Goal: Task Accomplishment & Management: Use online tool/utility

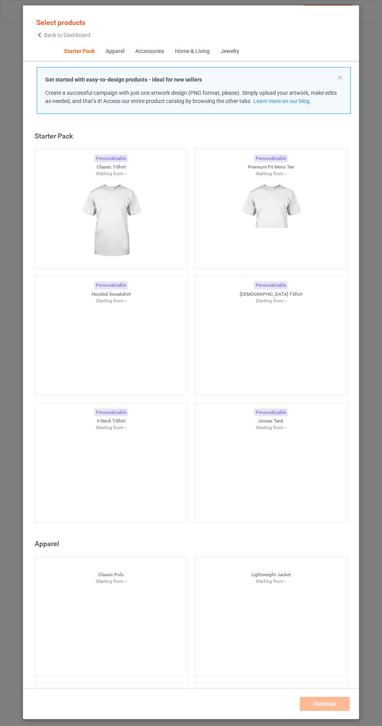
scroll to position [10, 0]
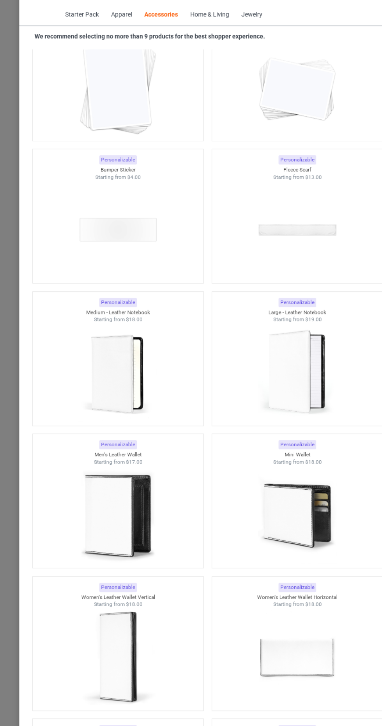
scroll to position [5834, 0]
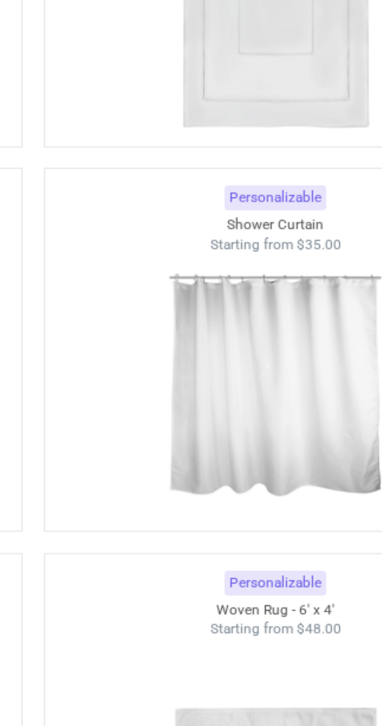
scroll to position [8176, 0]
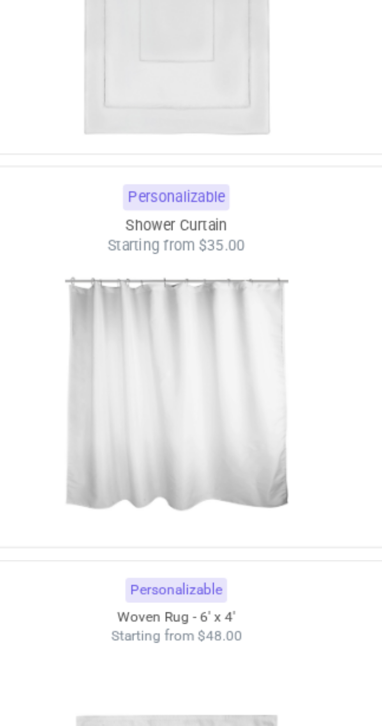
click at [282, 349] on img at bounding box center [270, 339] width 73 height 92
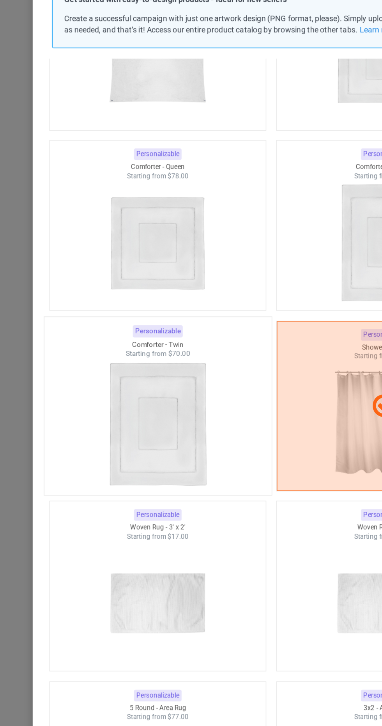
click at [122, 392] on img at bounding box center [111, 368] width 73 height 92
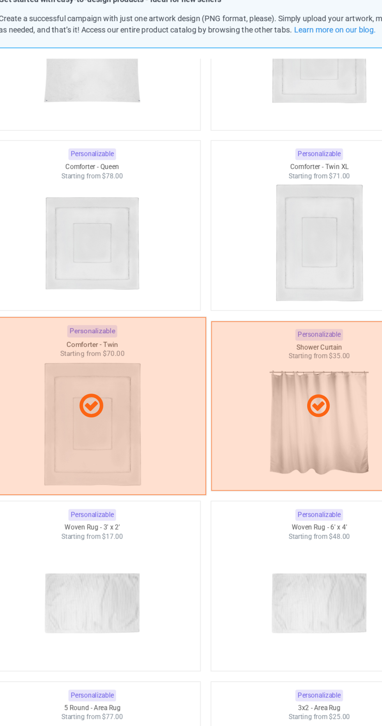
click at [147, 395] on div at bounding box center [111, 354] width 160 height 125
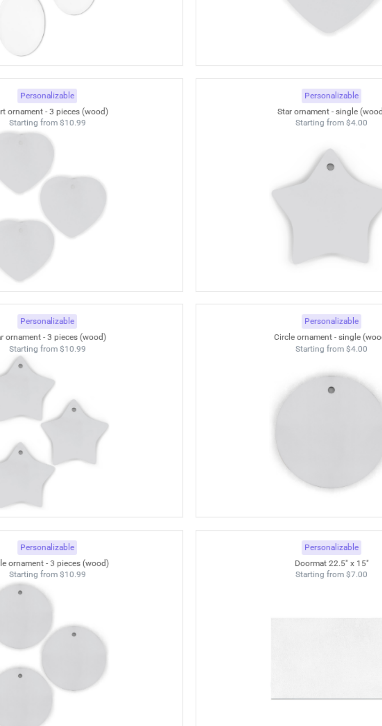
scroll to position [10890, 0]
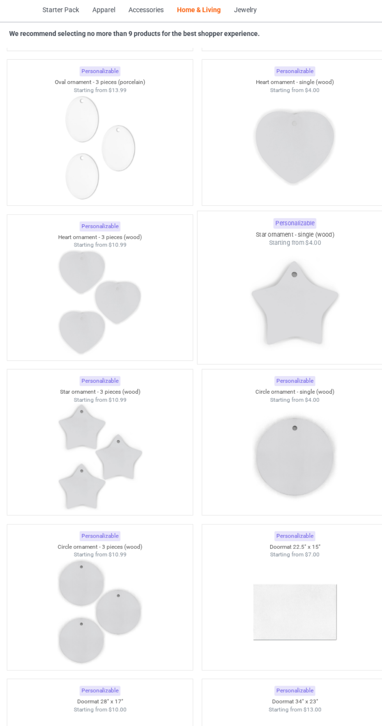
click at [266, 260] on img at bounding box center [270, 281] width 73 height 92
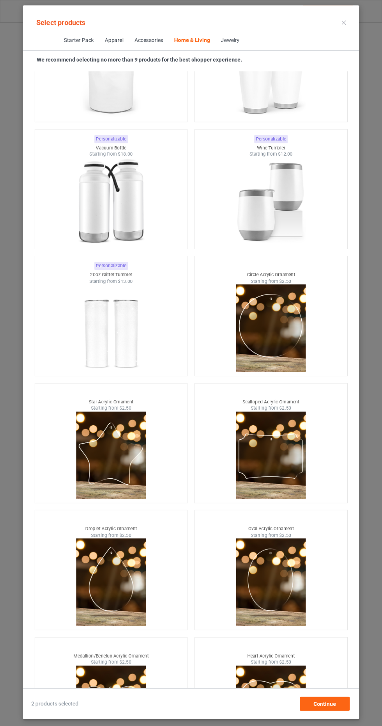
scroll to position [0, 0]
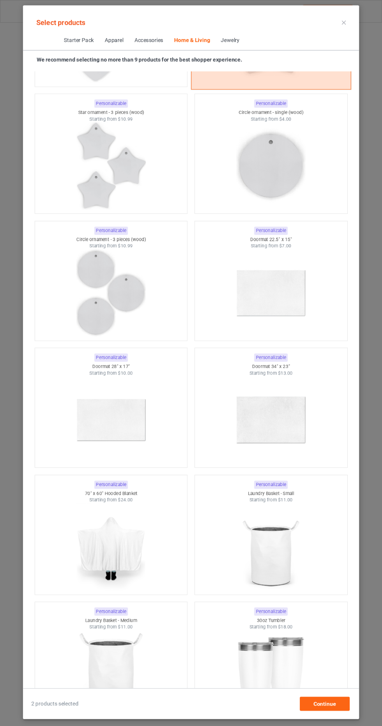
scroll to position [11128, 0]
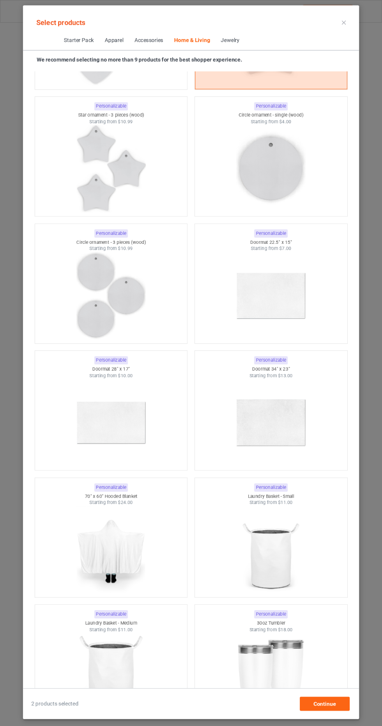
click at [228, 43] on div "Jewelry" at bounding box center [230, 41] width 19 height 8
click at [245, 38] on span "Jewelry" at bounding box center [230, 40] width 30 height 19
click at [234, 42] on div "Jewelry" at bounding box center [230, 41] width 19 height 8
click at [225, 48] on span "Jewelry" at bounding box center [230, 40] width 30 height 19
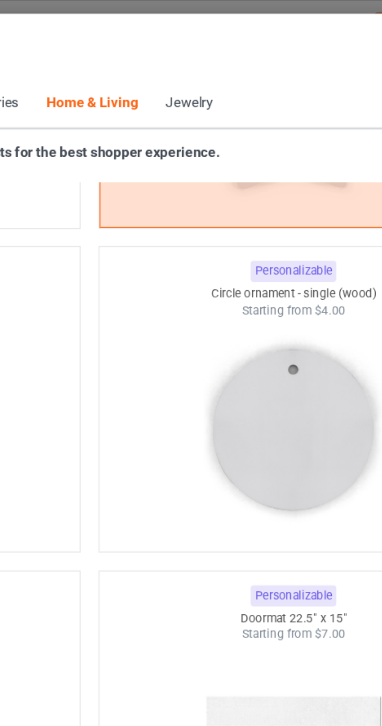
click at [236, 41] on div "Jewelry" at bounding box center [230, 41] width 19 height 8
click at [232, 43] on div "Jewelry" at bounding box center [230, 41] width 19 height 8
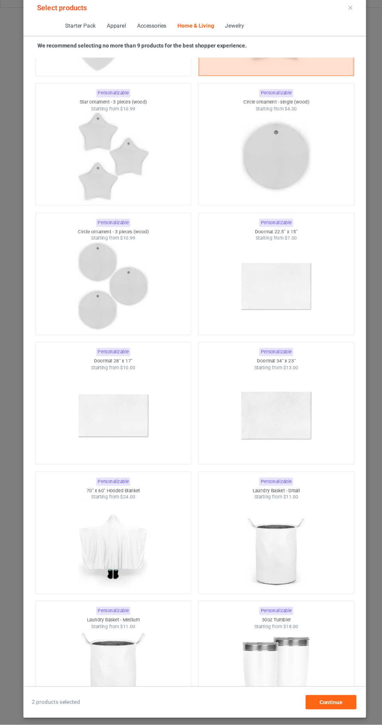
scroll to position [11732, 0]
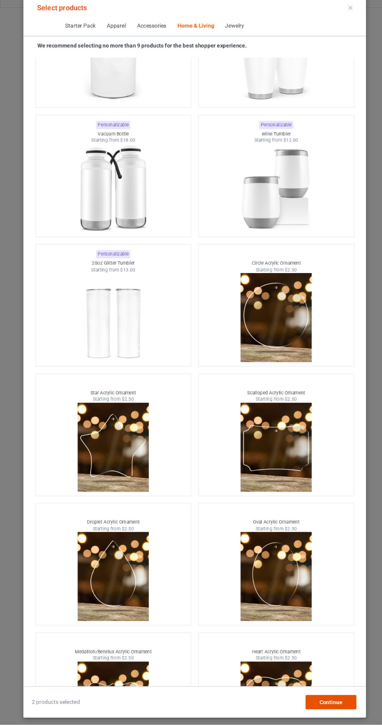
click at [339, 711] on div "Continue" at bounding box center [325, 704] width 50 height 14
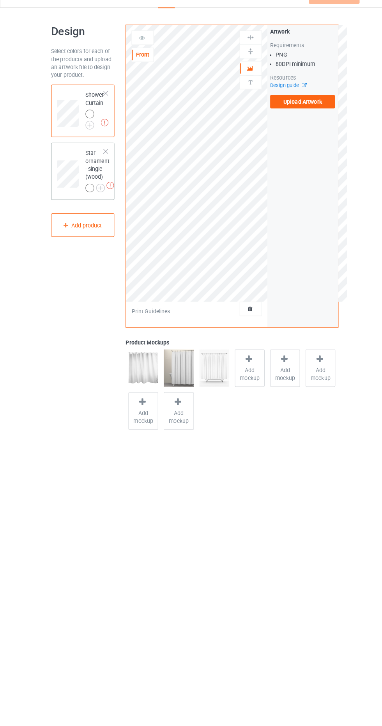
click at [104, 163] on div at bounding box center [103, 163] width 5 height 5
click at [88, 173] on div "Add product" at bounding box center [81, 174] width 62 height 23
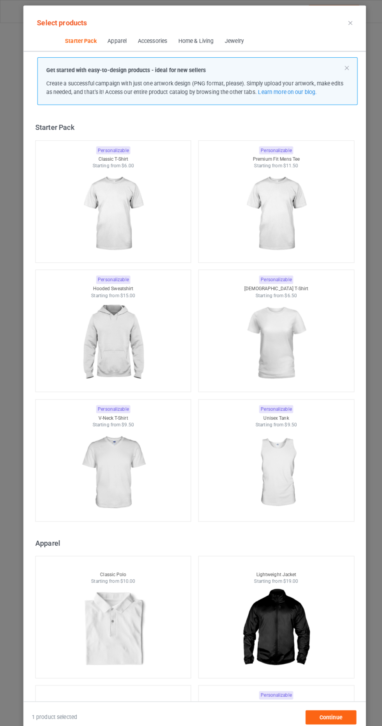
scroll to position [10, 0]
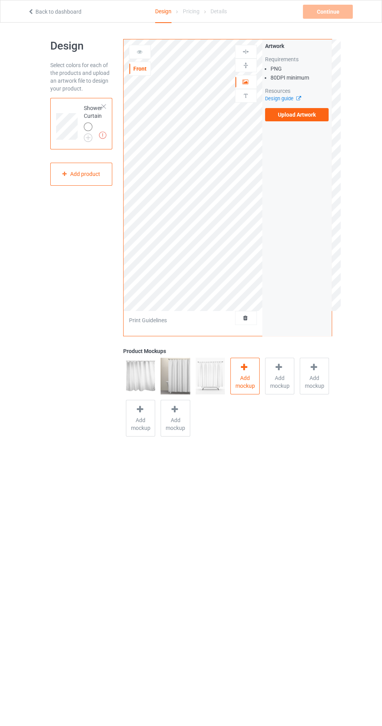
click at [247, 384] on span "Add mockup" at bounding box center [245, 382] width 28 height 16
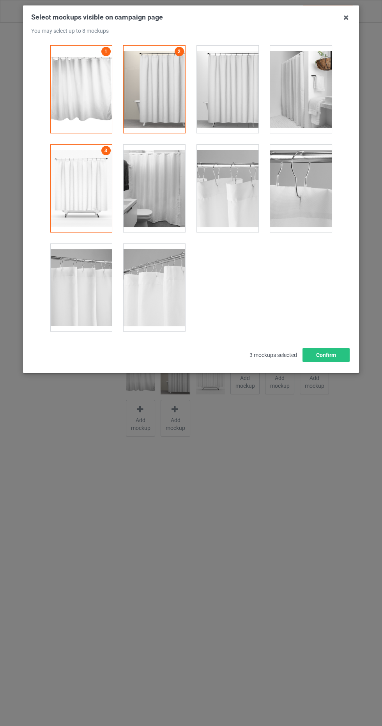
click at [149, 184] on div at bounding box center [155, 188] width 62 height 87
click at [297, 112] on div at bounding box center [301, 89] width 62 height 87
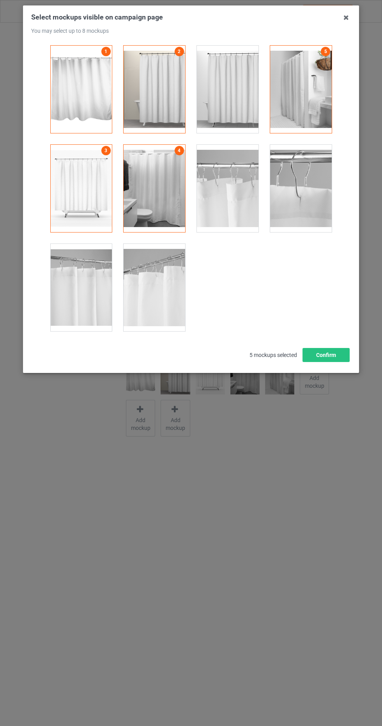
click at [229, 109] on div at bounding box center [228, 89] width 62 height 87
click at [153, 279] on div at bounding box center [155, 287] width 62 height 87
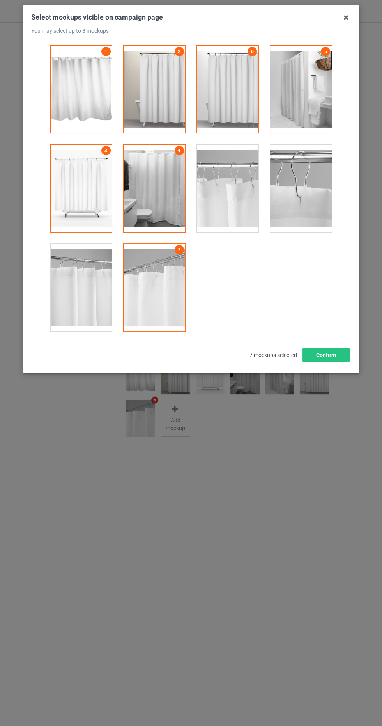
click at [226, 190] on div at bounding box center [228, 188] width 62 height 87
click at [340, 357] on button "Confirm" at bounding box center [326, 355] width 47 height 14
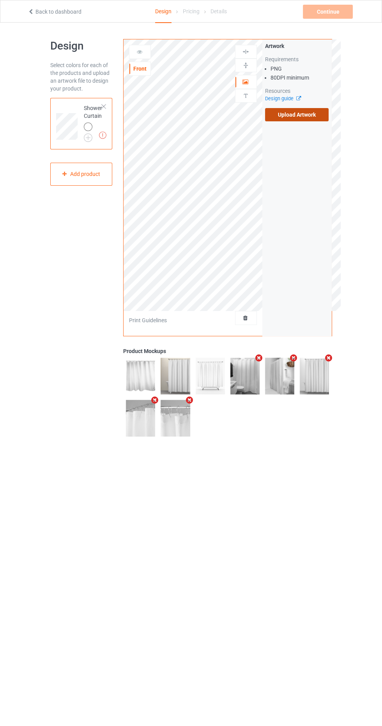
click at [290, 114] on label "Upload Artwork" at bounding box center [297, 114] width 64 height 13
click at [0, 0] on input "Upload Artwork" at bounding box center [0, 0] width 0 height 0
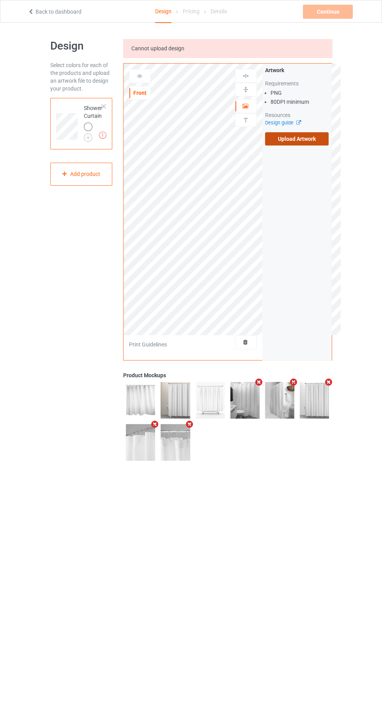
click at [294, 138] on label "Upload Artwork" at bounding box center [297, 138] width 64 height 13
click at [0, 0] on input "Upload Artwork" at bounding box center [0, 0] width 0 height 0
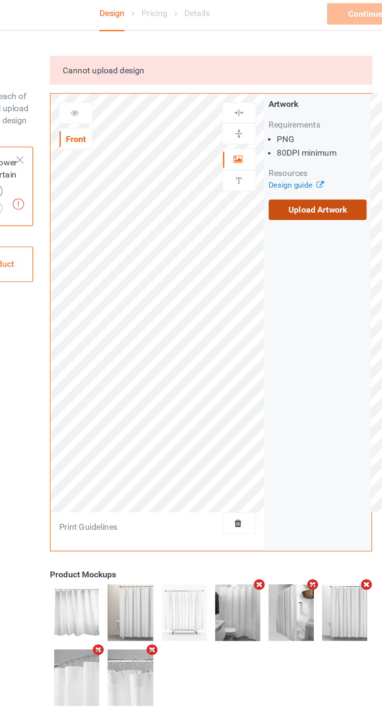
click at [318, 136] on label "Upload Artwork" at bounding box center [297, 138] width 64 height 13
click at [0, 0] on input "Upload Artwork" at bounding box center [0, 0] width 0 height 0
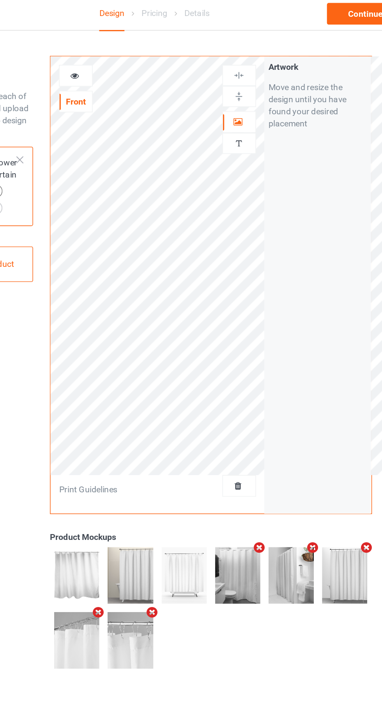
click at [240, 68] on div at bounding box center [246, 65] width 21 height 7
click at [244, 67] on img at bounding box center [245, 65] width 7 height 7
click at [246, 51] on img at bounding box center [245, 51] width 7 height 7
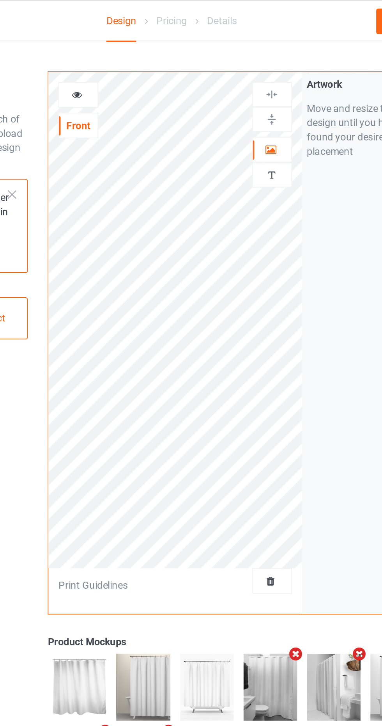
click at [252, 67] on div at bounding box center [246, 65] width 21 height 7
click at [248, 65] on img at bounding box center [245, 65] width 7 height 7
click at [246, 53] on img at bounding box center [245, 51] width 7 height 7
click at [246, 56] on div at bounding box center [246, 52] width 22 height 14
click at [247, 83] on icon at bounding box center [245, 80] width 7 height 5
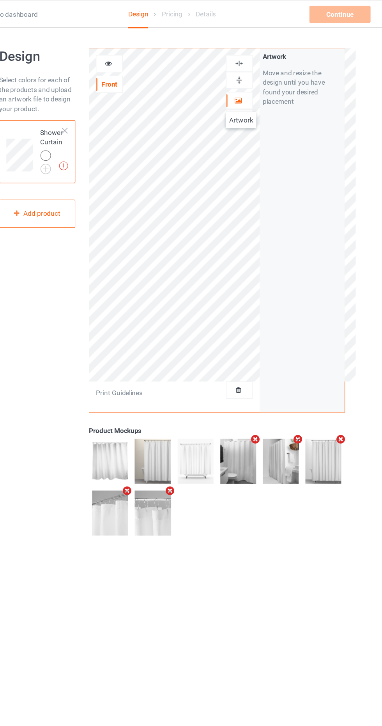
click at [314, 250] on div "Artwork Move and resize the design until you have found your desired placement" at bounding box center [297, 187] width 69 height 296
click at [323, 7] on div "Continue Artwork resolution lower than 80 DPI may result in bad print" at bounding box center [328, 12] width 51 height 14
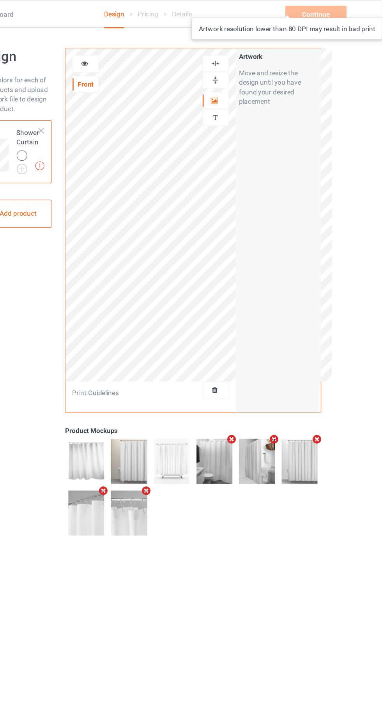
click at [330, 226] on div "Artwork Move and resize the design until you have found your desired placement" at bounding box center [297, 187] width 69 height 296
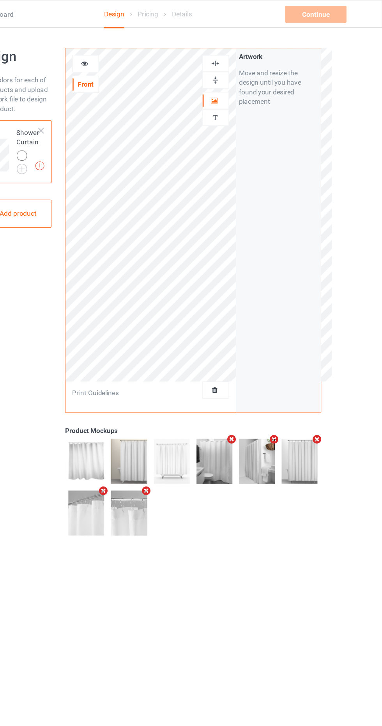
click at [245, 67] on img at bounding box center [245, 65] width 7 height 7
click at [247, 51] on img at bounding box center [245, 51] width 7 height 7
click at [241, 51] on div at bounding box center [246, 51] width 21 height 7
click at [247, 68] on img at bounding box center [245, 65] width 7 height 7
click at [241, 97] on div at bounding box center [246, 95] width 21 height 7
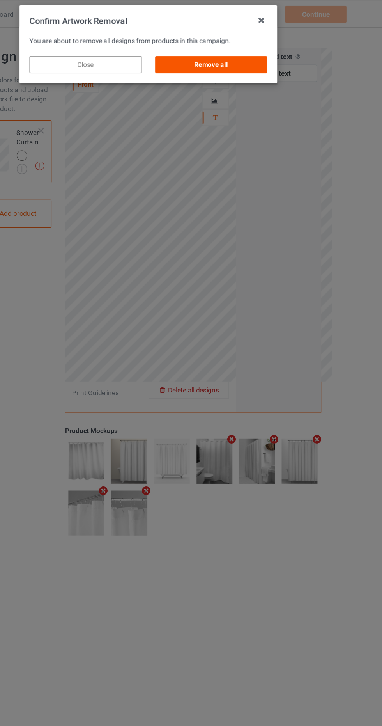
click at [235, 51] on div "Remove all" at bounding box center [243, 53] width 92 height 14
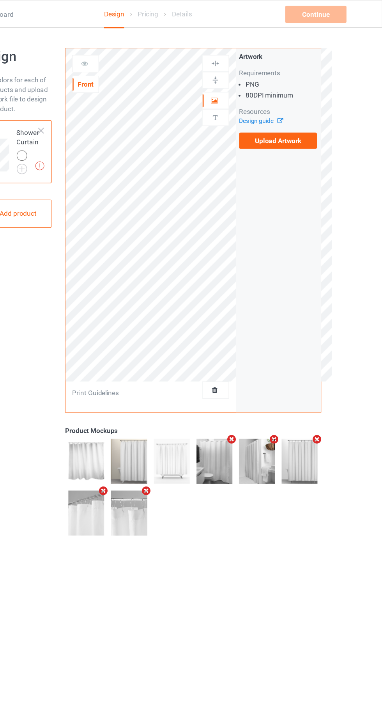
click at [244, 97] on img at bounding box center [245, 95] width 7 height 7
click at [243, 94] on img at bounding box center [245, 95] width 7 height 7
click at [245, 80] on icon at bounding box center [245, 80] width 7 height 5
click at [329, 246] on div "Artwork Requirements PNG 80 DPI minimum Resources Design guide Upload Artwork" at bounding box center [297, 187] width 69 height 296
click at [238, 100] on div "Upload artwork before adding personalization" at bounding box center [246, 96] width 22 height 14
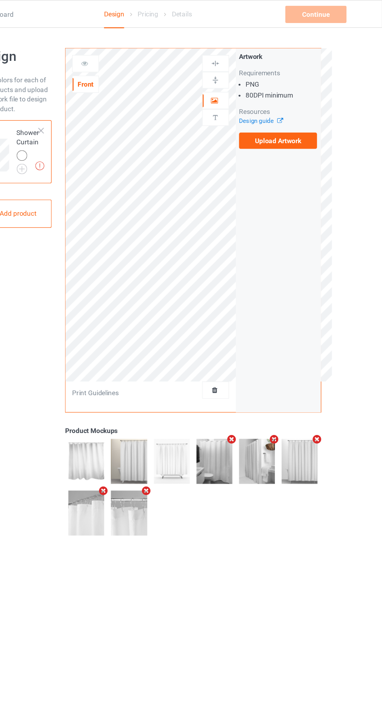
click at [237, 101] on div "Upload artwork before adding personalization" at bounding box center [246, 96] width 22 height 14
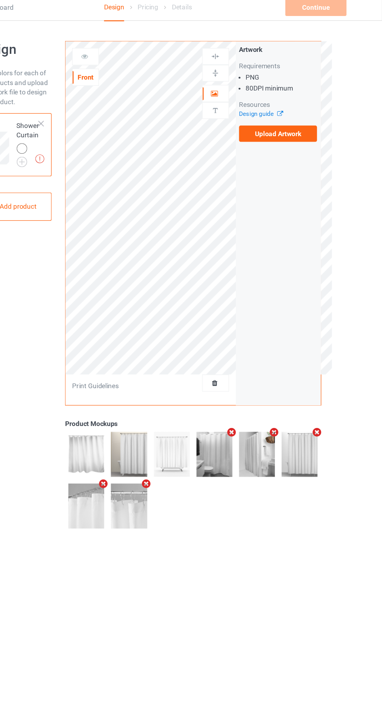
click at [140, 55] on div at bounding box center [139, 52] width 21 height 8
click at [295, 117] on label "Upload Artwork" at bounding box center [297, 114] width 64 height 13
click at [0, 0] on input "Upload Artwork" at bounding box center [0, 0] width 0 height 0
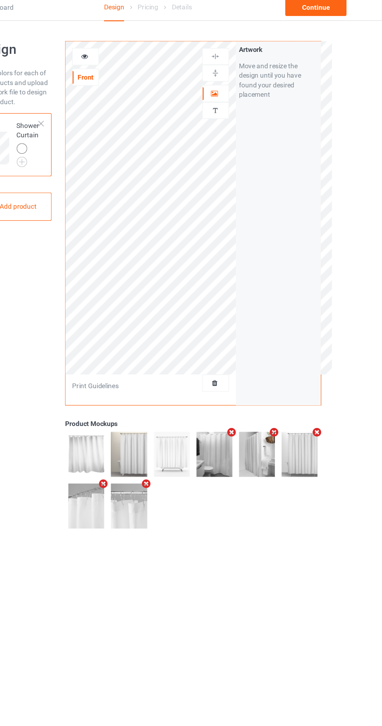
click at [135, 53] on div at bounding box center [139, 52] width 21 height 8
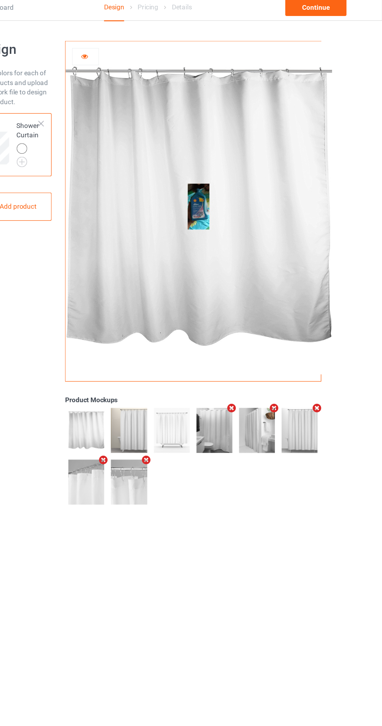
click at [165, 358] on img at bounding box center [175, 356] width 29 height 37
click at [184, 354] on img at bounding box center [175, 356] width 29 height 37
click at [209, 364] on img at bounding box center [210, 356] width 29 height 37
click at [217, 369] on img at bounding box center [210, 356] width 29 height 37
click at [171, 420] on div "Product Mockups" at bounding box center [228, 230] width 220 height 392
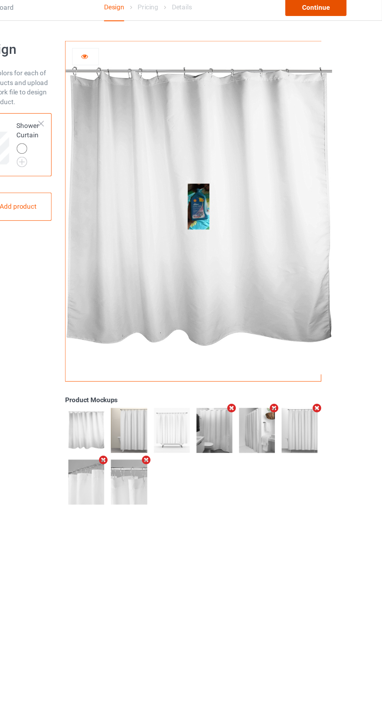
click at [328, 15] on div "Continue" at bounding box center [328, 12] width 50 height 14
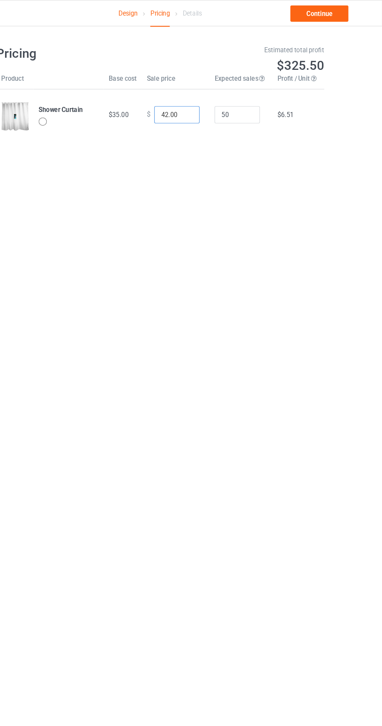
click at [193, 99] on input "42.00" at bounding box center [205, 98] width 39 height 15
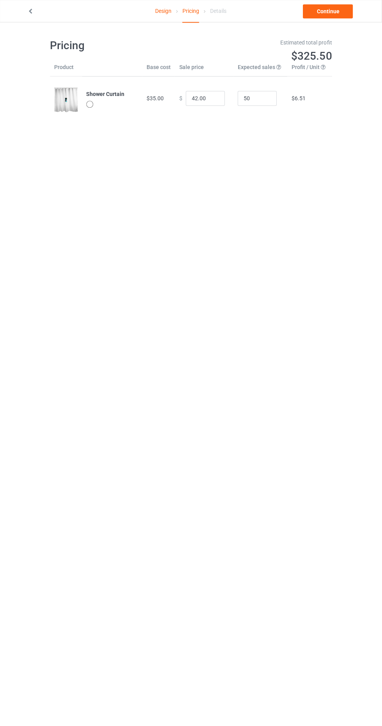
click at [30, 10] on icon at bounding box center [31, 10] width 7 height 5
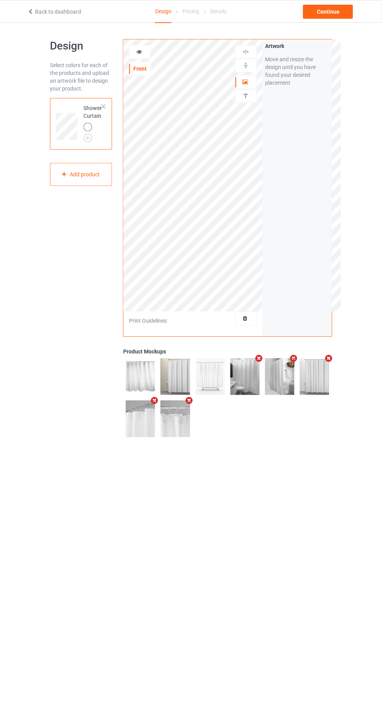
click at [248, 85] on div at bounding box center [246, 82] width 21 height 8
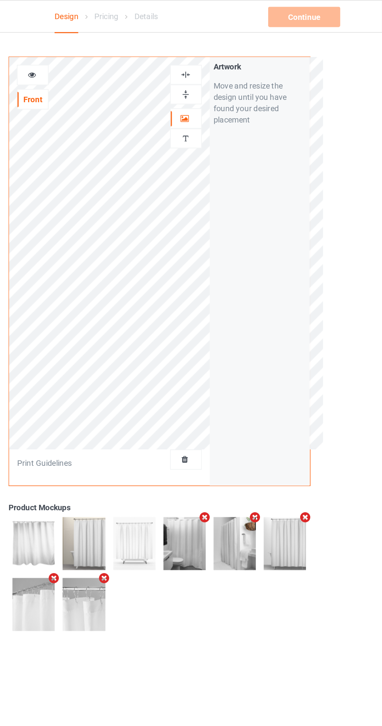
click at [137, 55] on div at bounding box center [139, 52] width 21 height 8
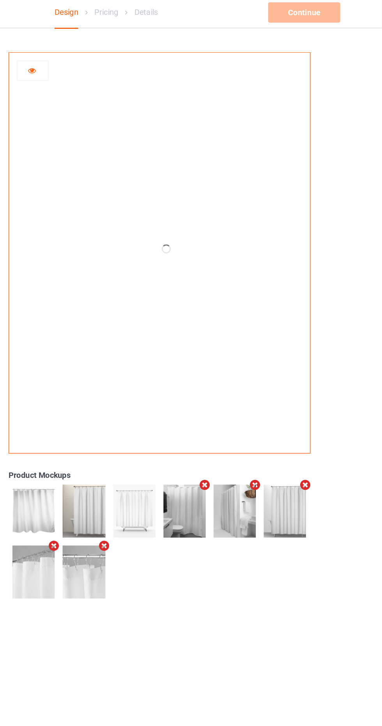
click at [318, 11] on div "Continue Artwork resolution lower than 80 DPI may result in bad print" at bounding box center [328, 12] width 51 height 14
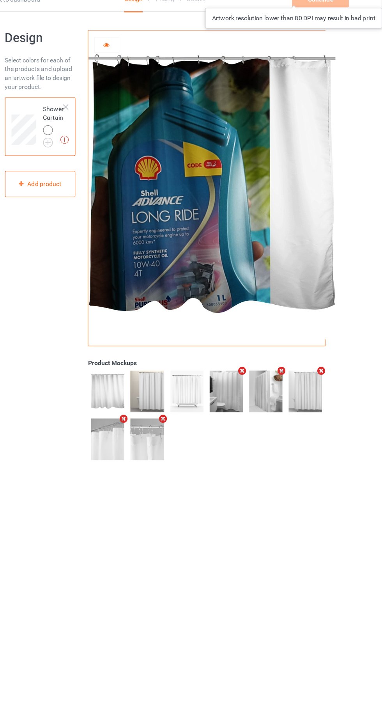
click at [141, 53] on icon at bounding box center [139, 50] width 7 height 5
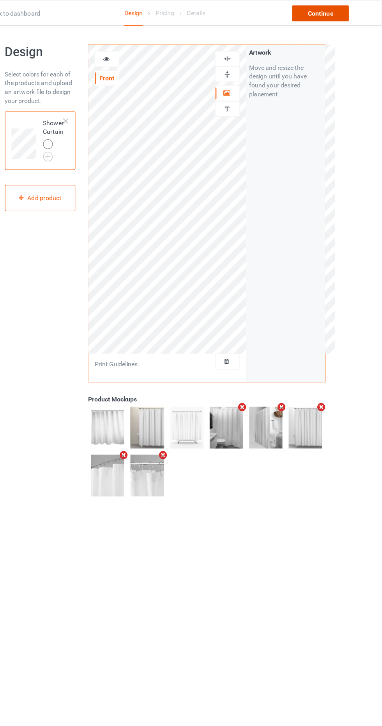
click at [332, 11] on div "Continue" at bounding box center [328, 12] width 50 height 14
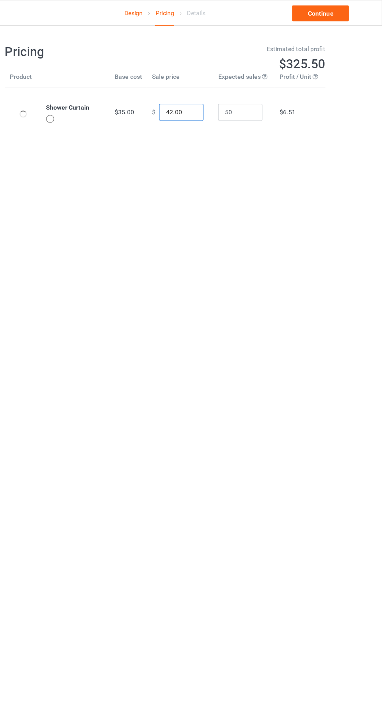
click at [195, 99] on input "42.00" at bounding box center [205, 98] width 39 height 15
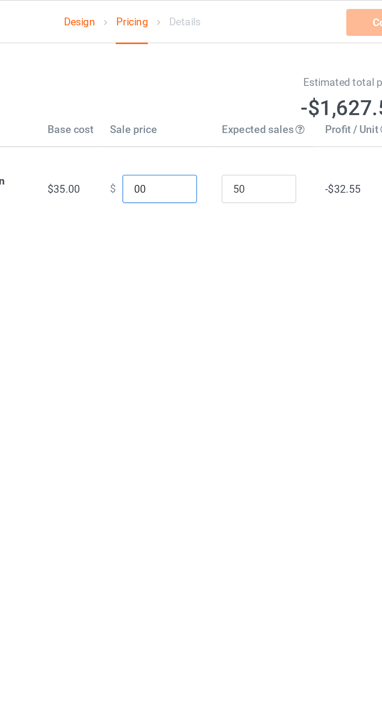
click at [202, 98] on input "00" at bounding box center [205, 98] width 39 height 15
click at [197, 97] on input "00" at bounding box center [205, 98] width 39 height 15
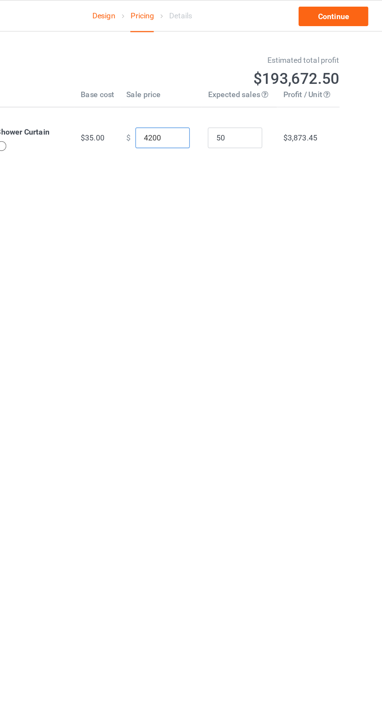
type input "42.00"
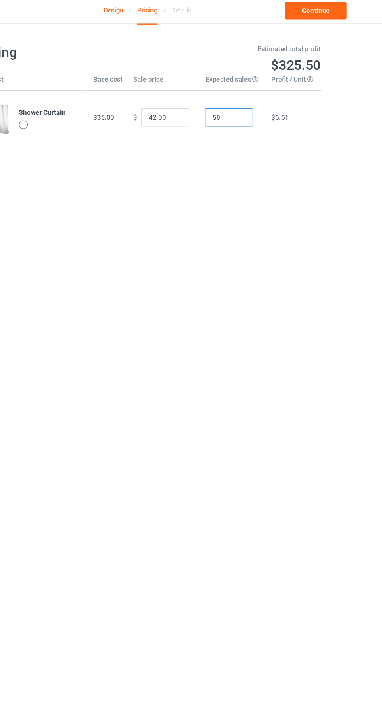
click at [246, 100] on input "50" at bounding box center [257, 98] width 39 height 15
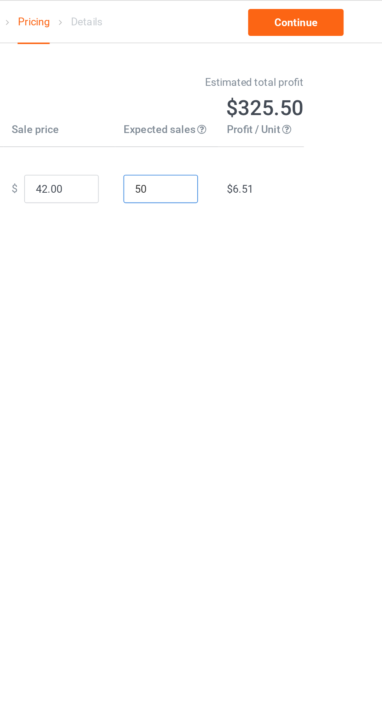
type input "5"
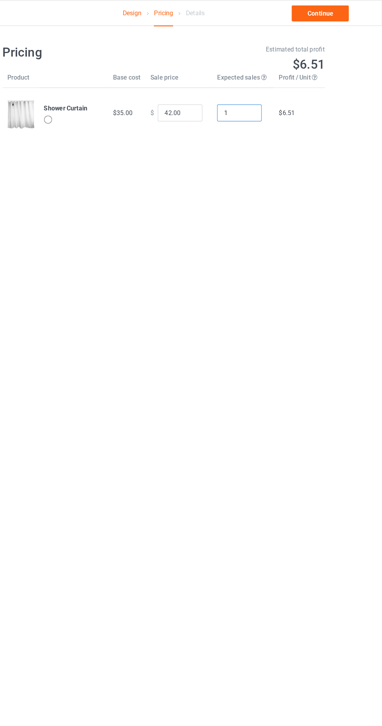
type input "1"
click at [197, 96] on input "42.00" at bounding box center [205, 98] width 39 height 15
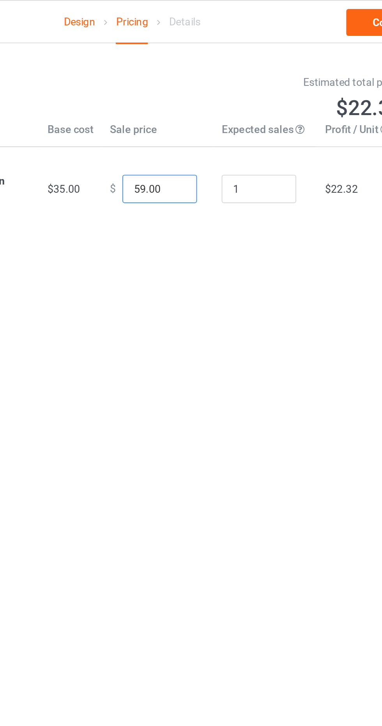
type input "59.00"
click at [258, 98] on input "1" at bounding box center [257, 98] width 39 height 15
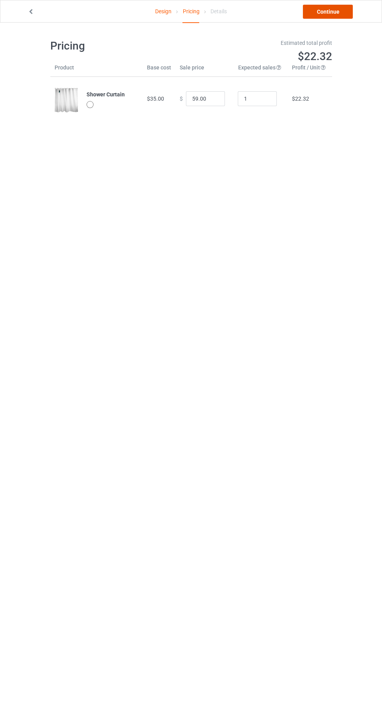
click at [336, 9] on link "Continue" at bounding box center [328, 12] width 50 height 14
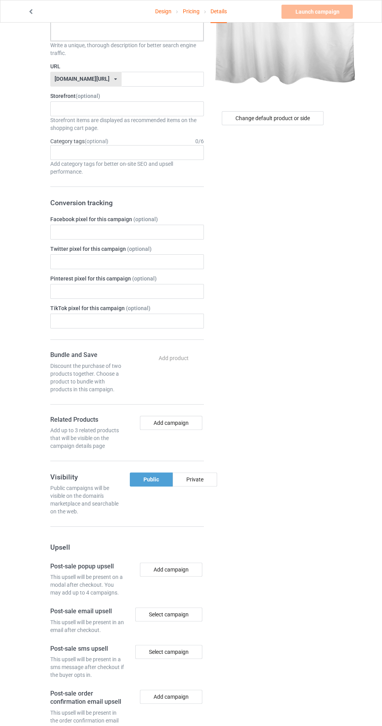
scroll to position [125, 0]
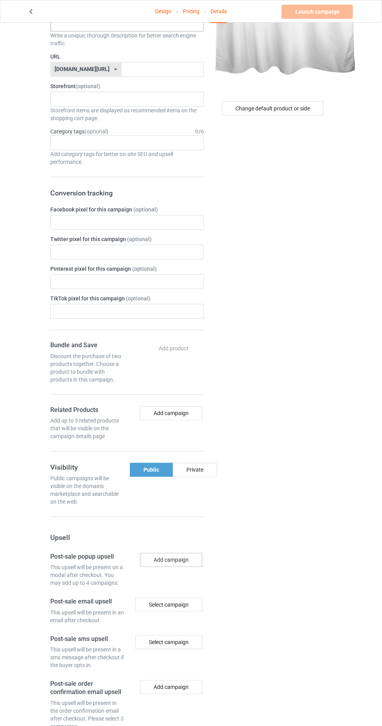
click at [179, 556] on button "Add campaign" at bounding box center [171, 560] width 62 height 14
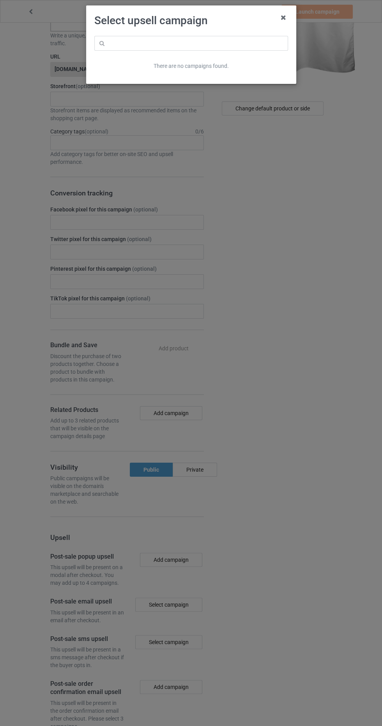
click at [270, 435] on div "Select upsell campaign There are no campaigns found." at bounding box center [191, 363] width 382 height 726
click at [283, 18] on icon at bounding box center [283, 17] width 12 height 12
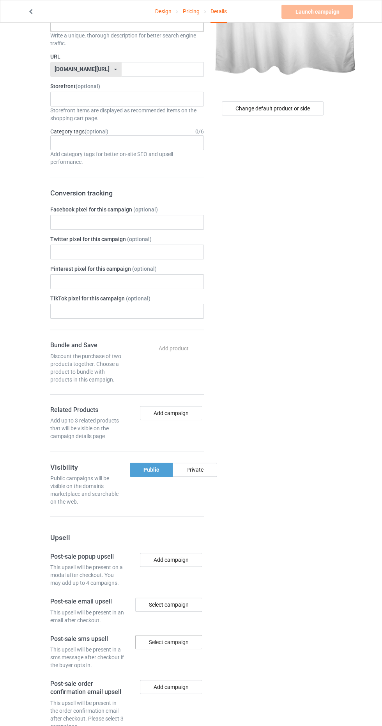
click at [170, 639] on div "Select campaign" at bounding box center [168, 642] width 67 height 14
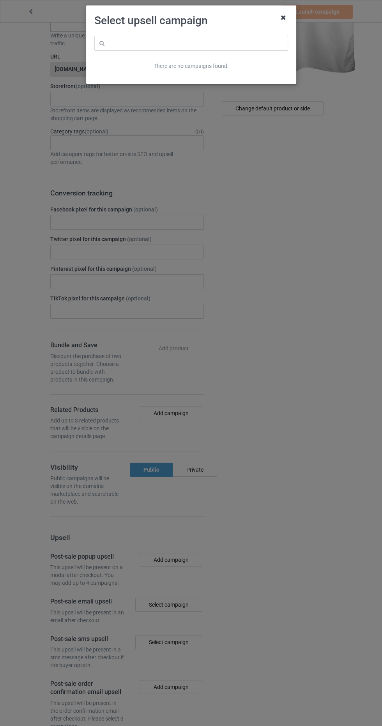
click at [283, 18] on icon at bounding box center [283, 17] width 12 height 12
